Goal: Information Seeking & Learning: Find specific fact

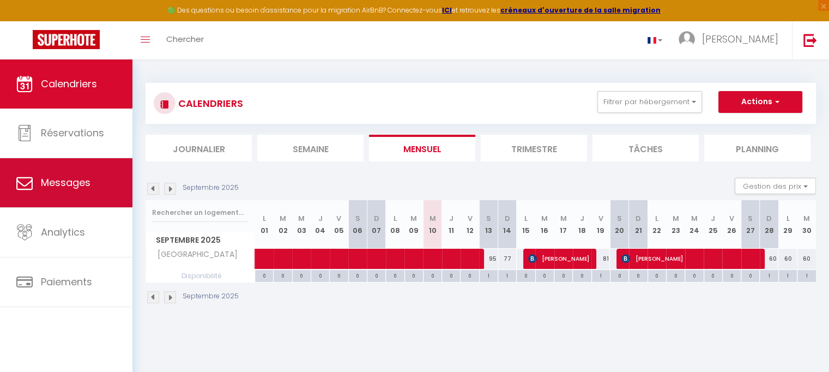
click at [49, 180] on span "Messages" at bounding box center [66, 183] width 50 height 14
select select "message"
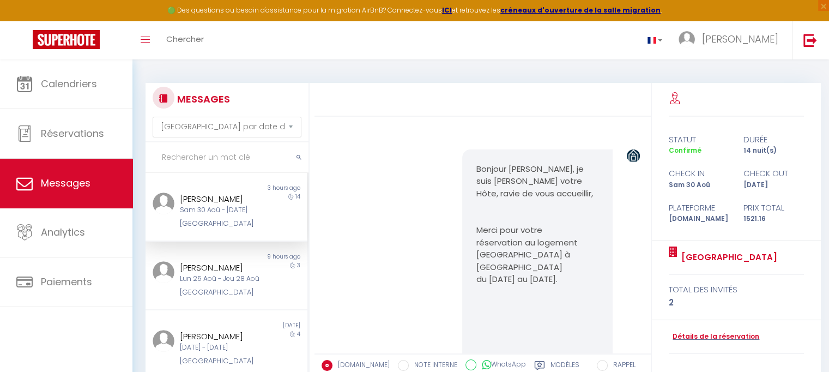
scroll to position [6121, 0]
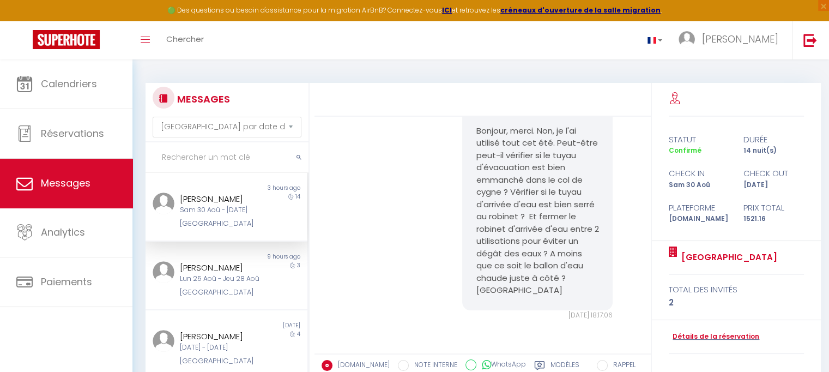
click at [211, 228] on div "[GEOGRAPHIC_DATA]" at bounding box center [220, 223] width 80 height 11
click at [196, 213] on div "Sam 30 Aoû - Sam 13 Sep" at bounding box center [220, 210] width 80 height 10
click at [49, 183] on span "Messages" at bounding box center [66, 183] width 50 height 14
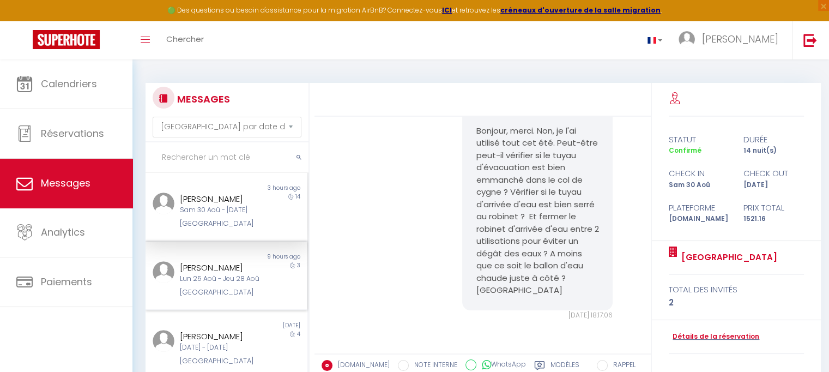
click at [218, 284] on div "Lun 25 Aoû - Jeu 28 Aoû" at bounding box center [220, 279] width 80 height 10
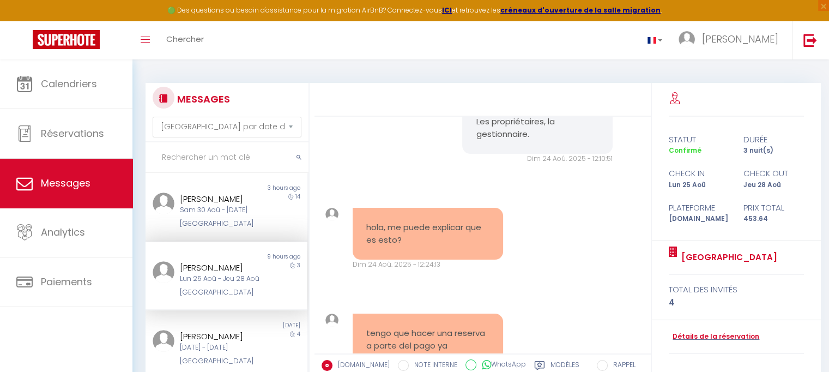
scroll to position [541, 0]
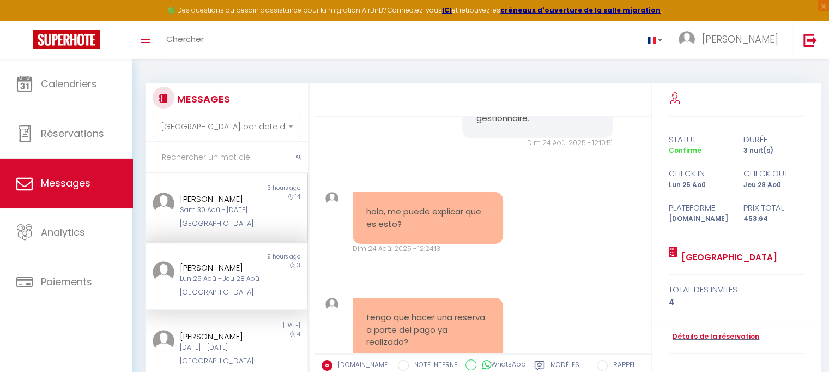
click at [234, 215] on div "Sam 30 Aoû - Sam 13 Sep" at bounding box center [220, 210] width 80 height 10
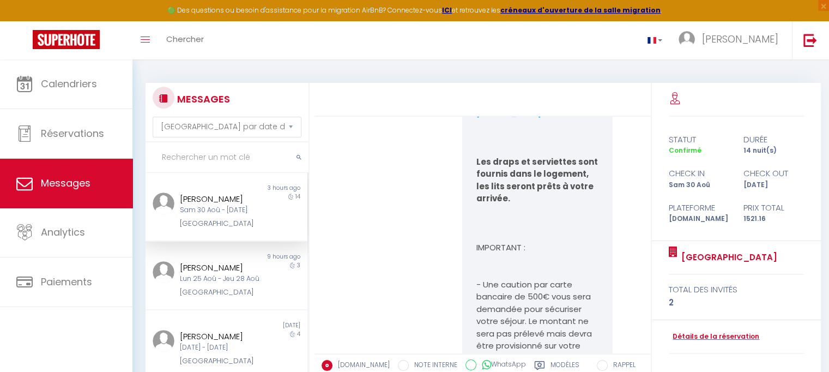
scroll to position [558, 0]
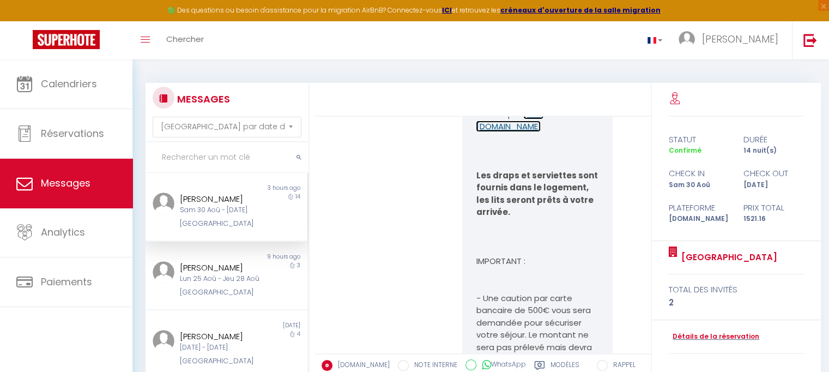
click at [539, 132] on link "https://drive.google.com/file/d/1OPSNMLaNJXbrkwZNvGwUJYp5Yc1opLqz/view?usp=shar…" at bounding box center [510, 120] width 68 height 24
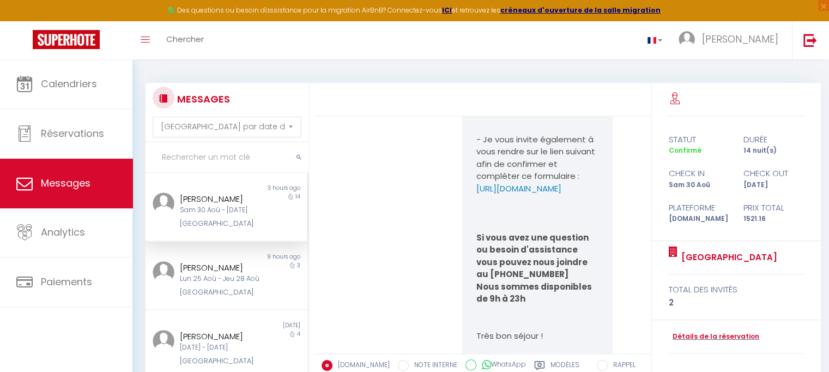
scroll to position [885, 0]
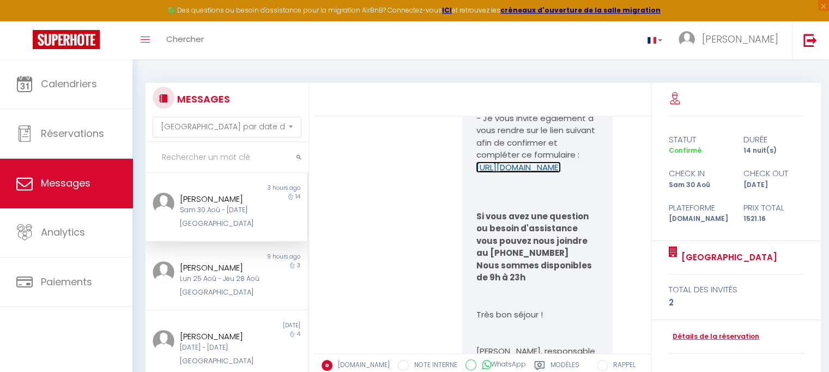
click at [534, 173] on link "https://superhote.com/applink/booking/DcaQ6oaJas/checkin" at bounding box center [518, 166] width 85 height 11
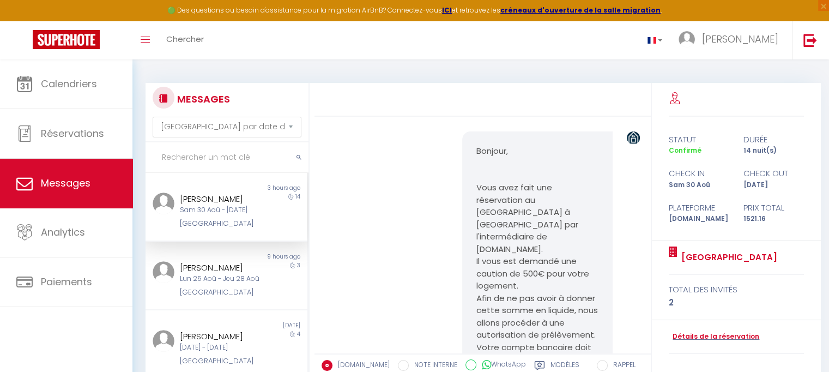
scroll to position [1278, 0]
click at [533, 62] on link "https://superhote.com/applink/booking/DcaQ6oaJas/contract" at bounding box center [520, 56] width 85 height 11
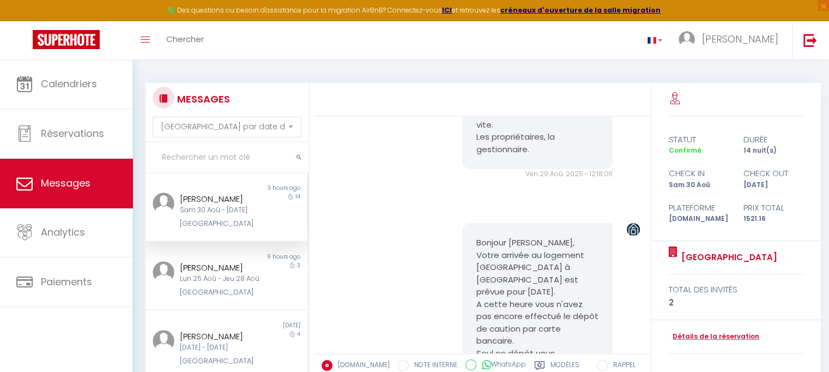
scroll to position [1779, 0]
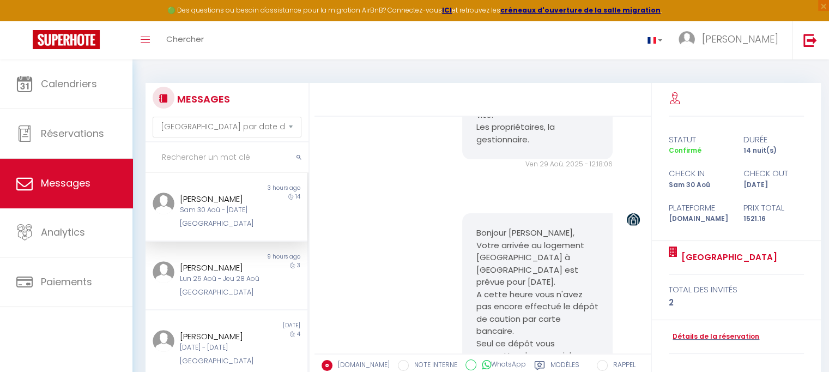
click at [545, 47] on link "https://superhote.com/applink/p/9uo4dV36" at bounding box center [512, 35] width 73 height 24
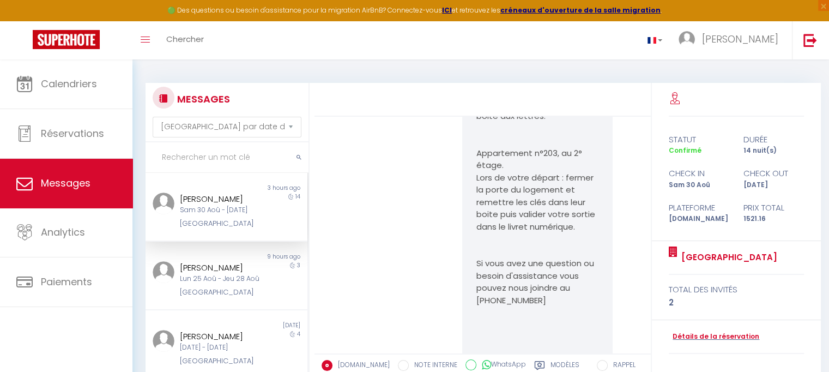
scroll to position [3546, 0]
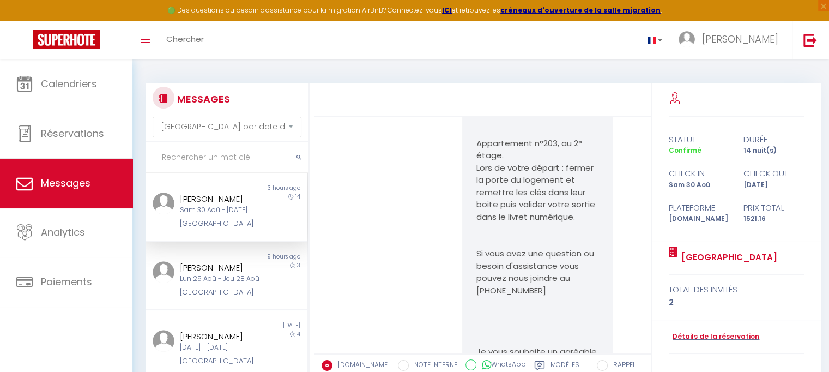
click at [550, 113] on p "Le CODE de la boite à clés est : 9053(ne jamais laisser le code apparent). Boit…" at bounding box center [537, 88] width 123 height 49
drag, startPoint x: 552, startPoint y: 315, endPoint x: 571, endPoint y: 326, distance: 22.5
click at [571, 113] on p "Le CODE de la boite à clés est : 9053(ne jamais laisser le code apparent). Boit…" at bounding box center [537, 88] width 123 height 49
copy p "Boite dans la boite aux lettres."
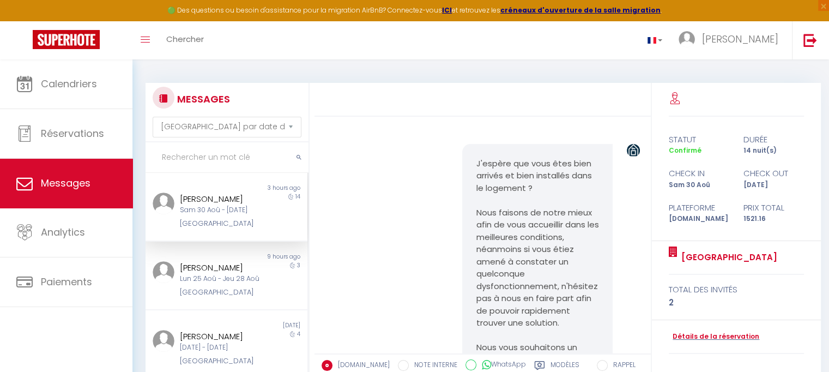
scroll to position [3924, 0]
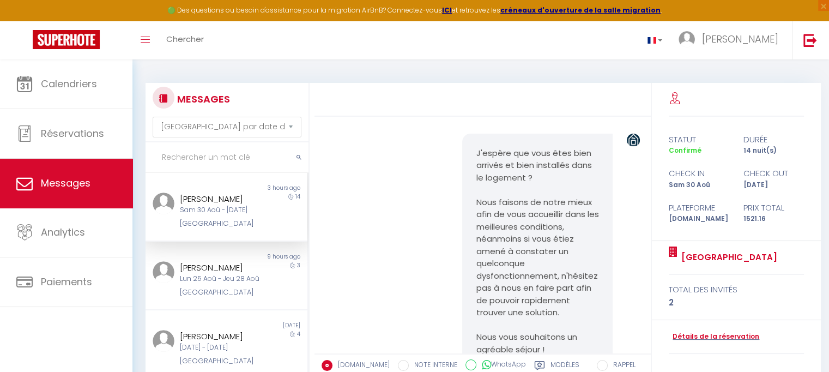
click at [552, 65] on link "https://albertsav.com/guide/12309-688b7a0017cce-1753971200-688b7a0017cd1" at bounding box center [518, 59] width 85 height 11
click at [499, 65] on link "https://albertsav.com/guide/12309-688b7a0017cce-1753971200-688b7a0017cd1" at bounding box center [518, 59] width 85 height 11
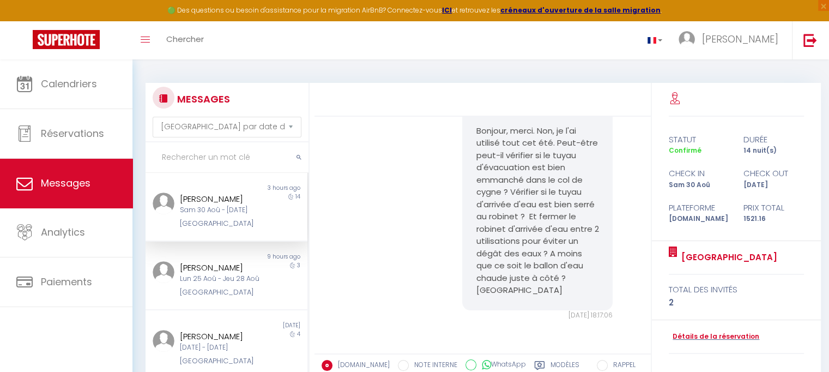
scroll to position [6121, 0]
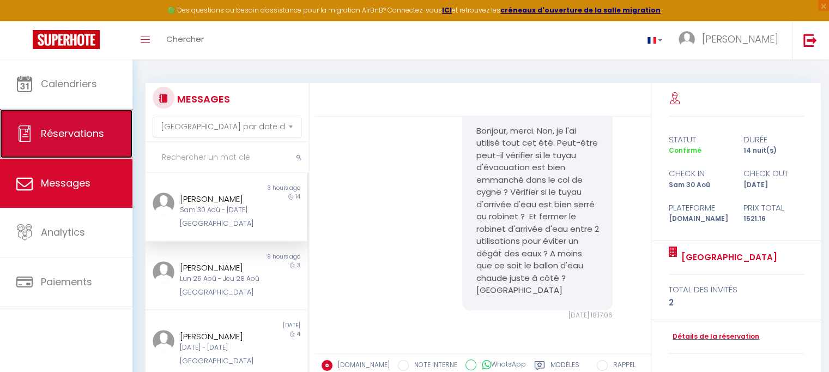
click at [61, 138] on span "Réservations" at bounding box center [72, 134] width 63 height 14
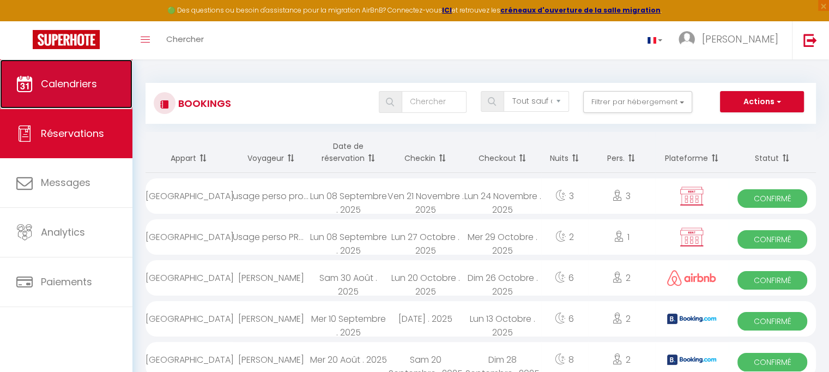
click at [60, 83] on span "Calendriers" at bounding box center [69, 84] width 56 height 14
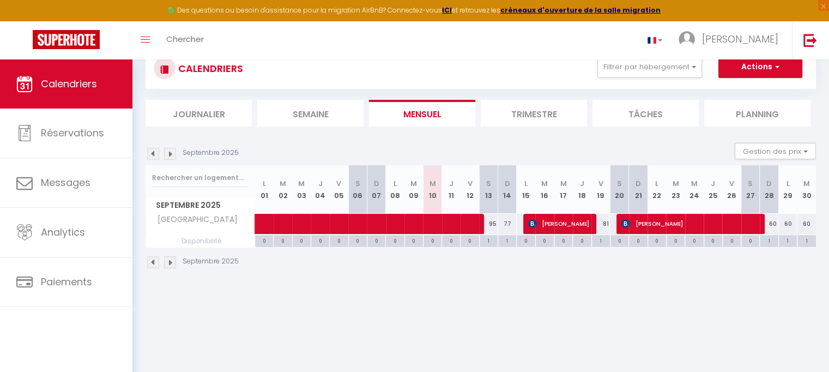
scroll to position [44, 0]
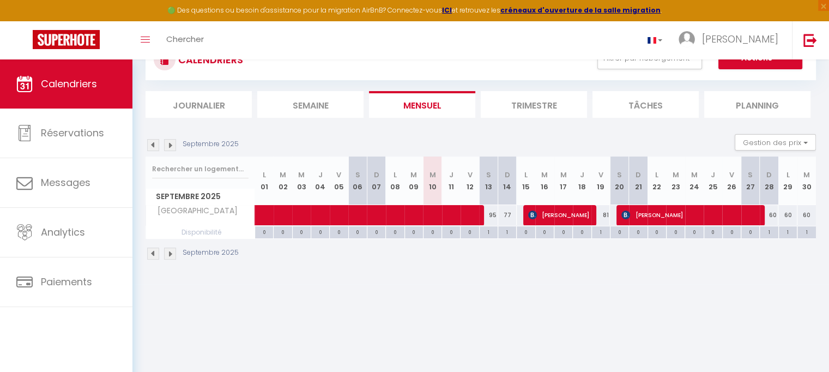
click at [169, 250] on img at bounding box center [170, 254] width 12 height 12
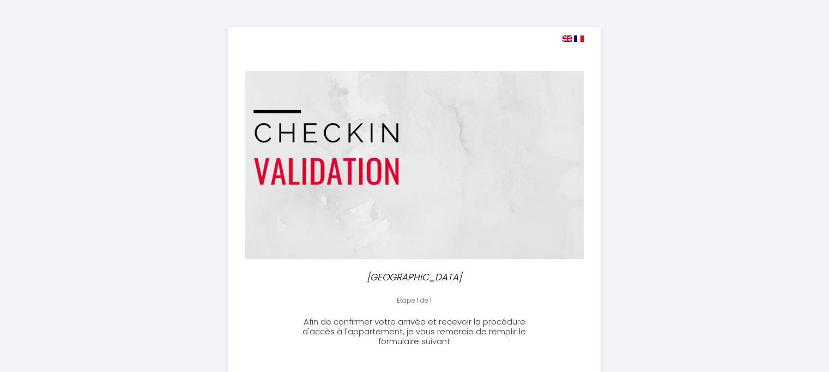
select select
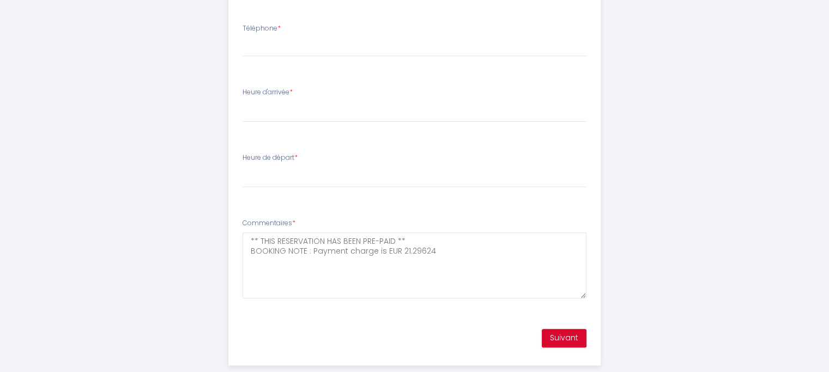
scroll to position [543, 0]
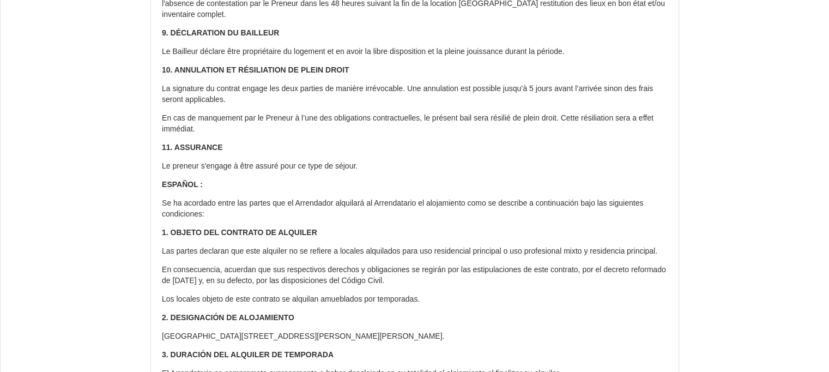
scroll to position [1315, 0]
